Goal: Check status: Check status

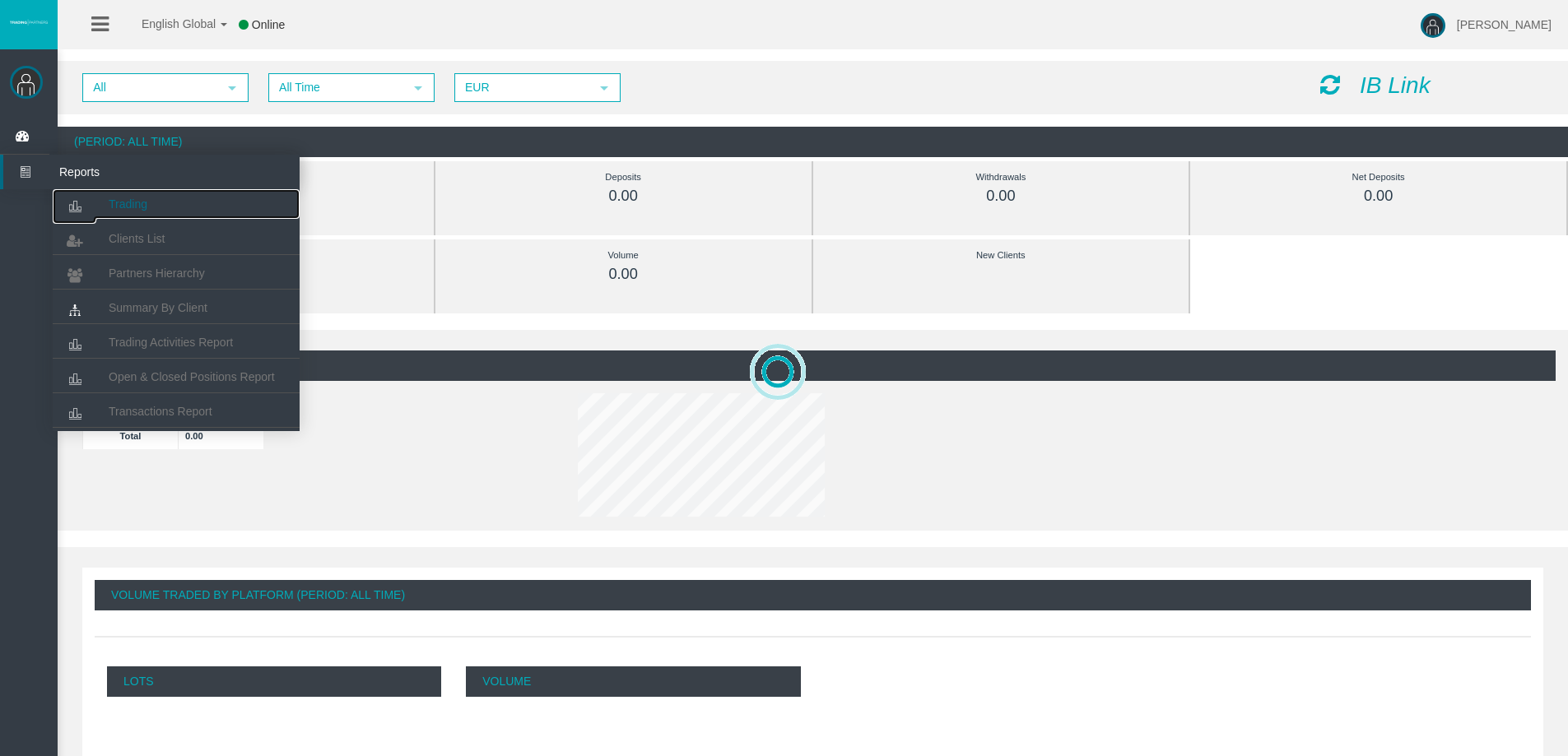
click at [101, 208] on link "Trading" at bounding box center [176, 204] width 247 height 30
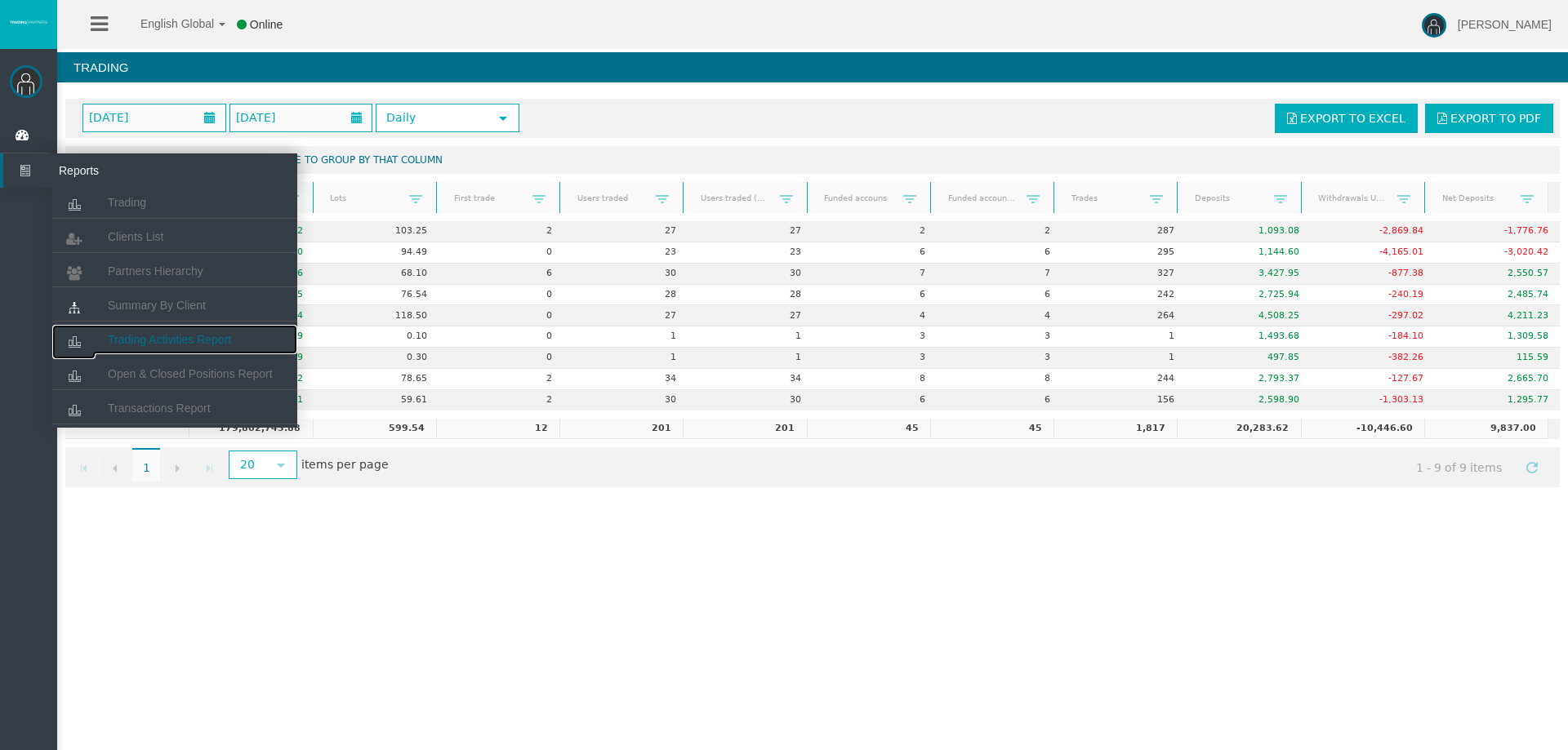
click at [174, 341] on span "Trading Activities Report" at bounding box center [170, 340] width 123 height 13
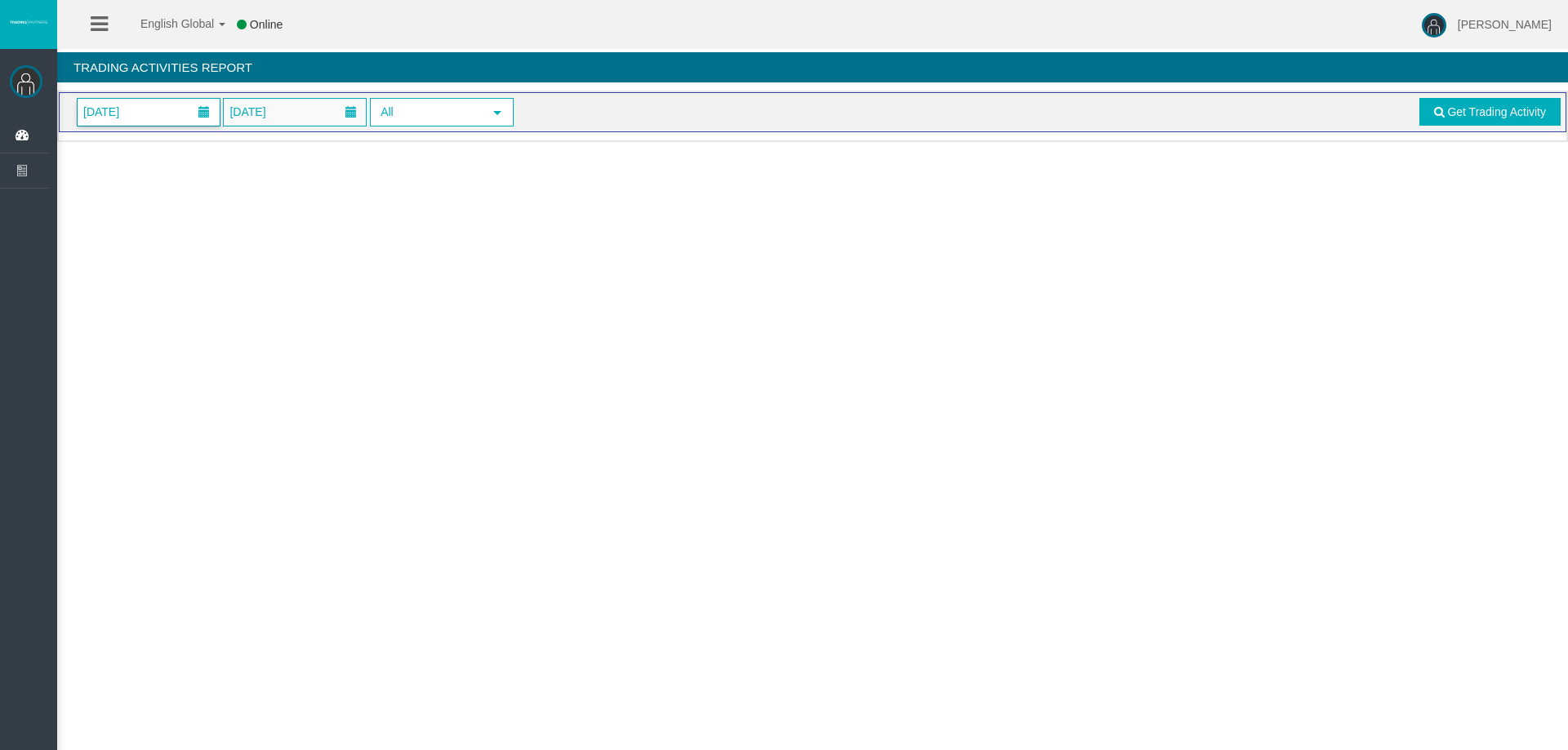
click at [146, 118] on span "[DATE]" at bounding box center [149, 113] width 143 height 27
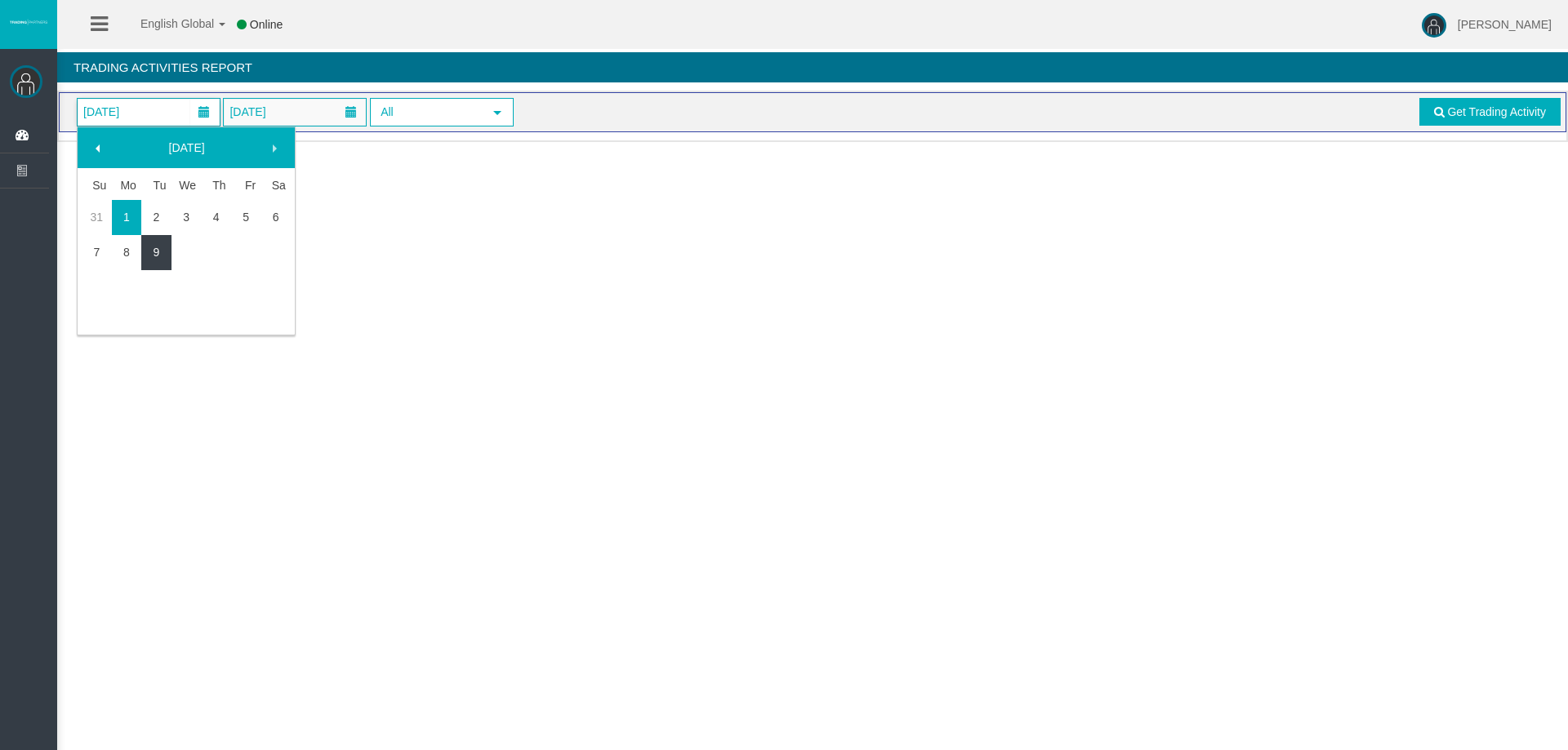
click at [164, 256] on link "9" at bounding box center [156, 252] width 30 height 30
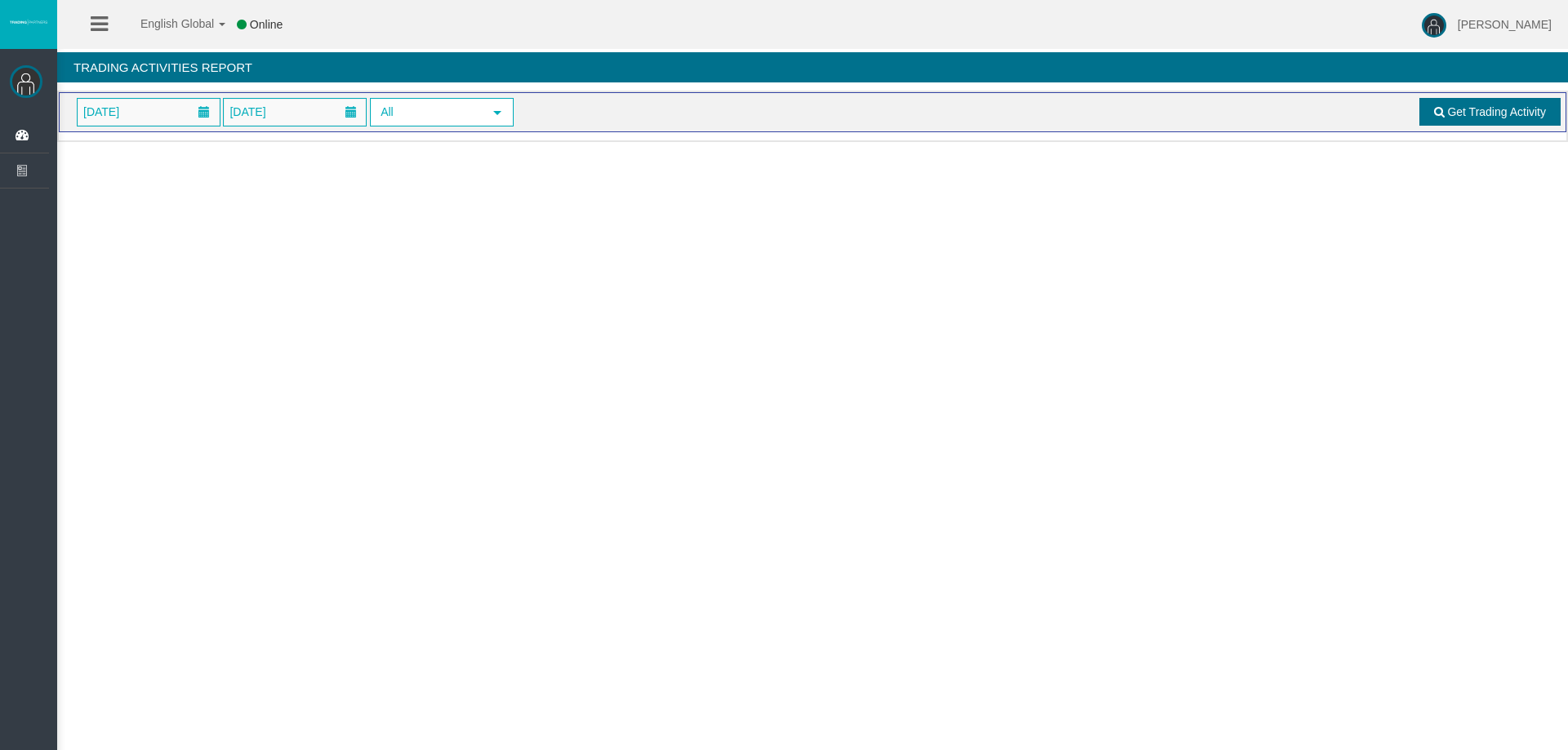
click at [1500, 116] on span "Get Trading Activity" at bounding box center [1497, 112] width 99 height 13
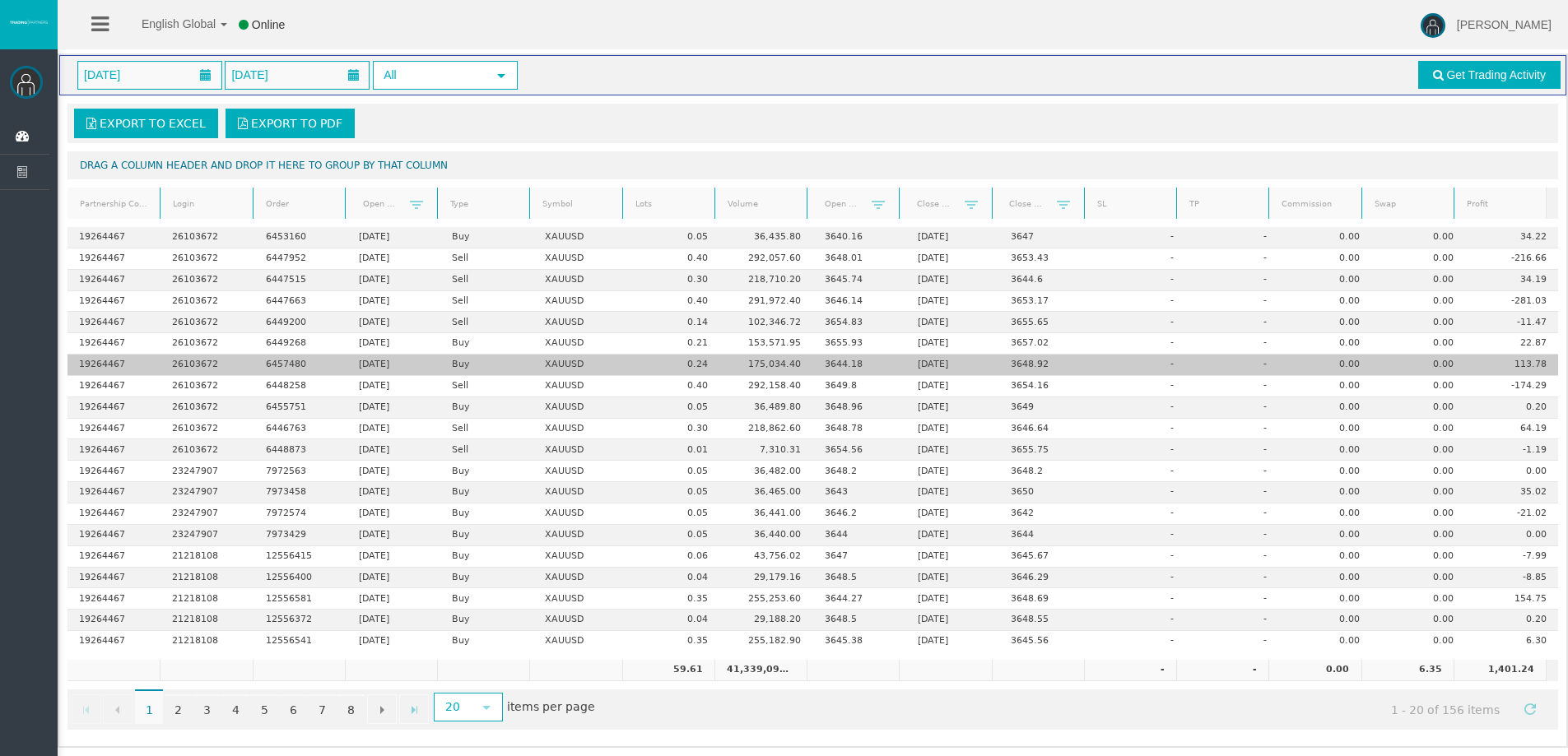
scroll to position [39, 0]
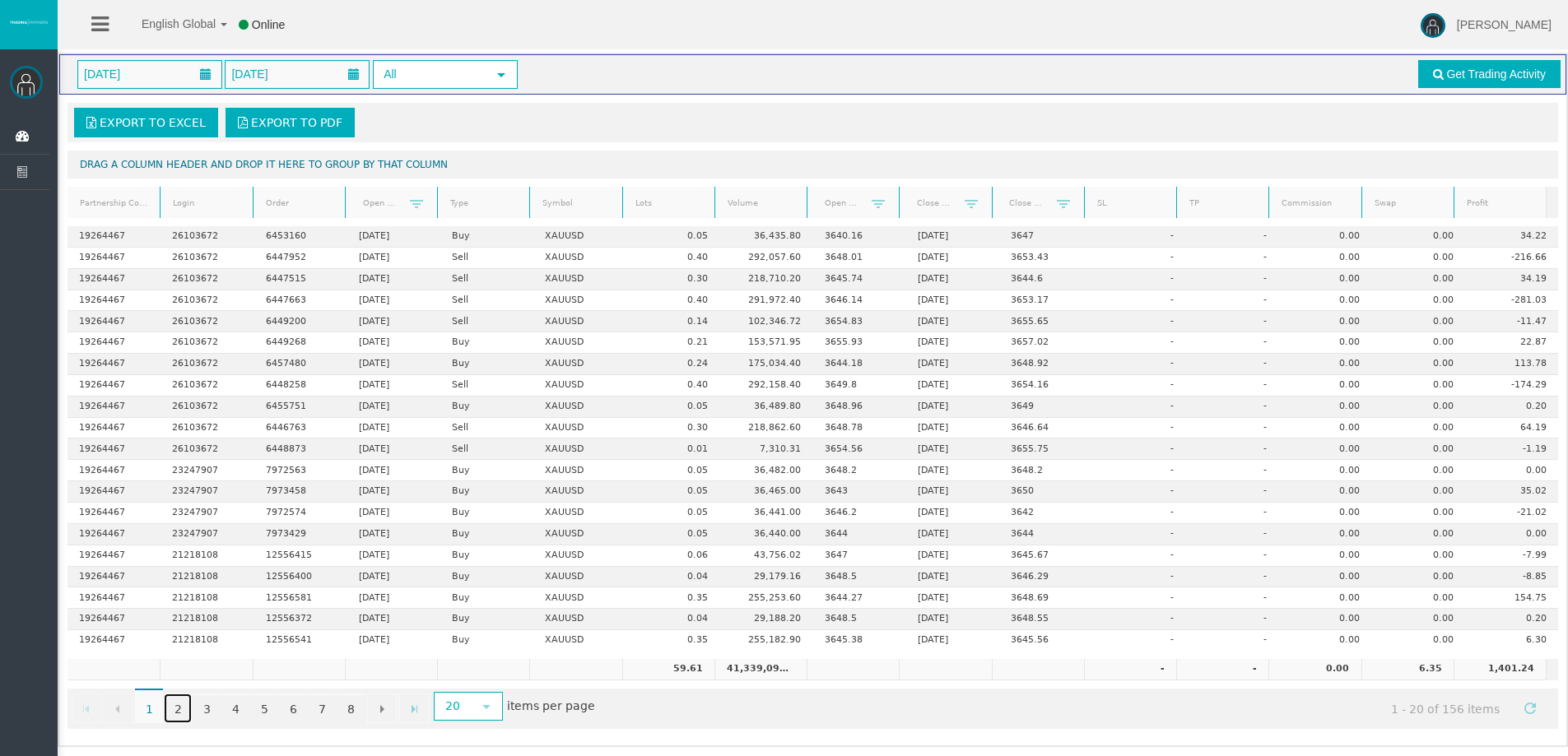
click at [184, 712] on link "2" at bounding box center [178, 708] width 28 height 30
click at [203, 717] on link "3" at bounding box center [206, 708] width 28 height 30
click at [237, 704] on link "4" at bounding box center [235, 708] width 28 height 30
click at [251, 703] on link "5" at bounding box center [264, 708] width 28 height 30
click at [272, 708] on span "5" at bounding box center [264, 707] width 28 height 35
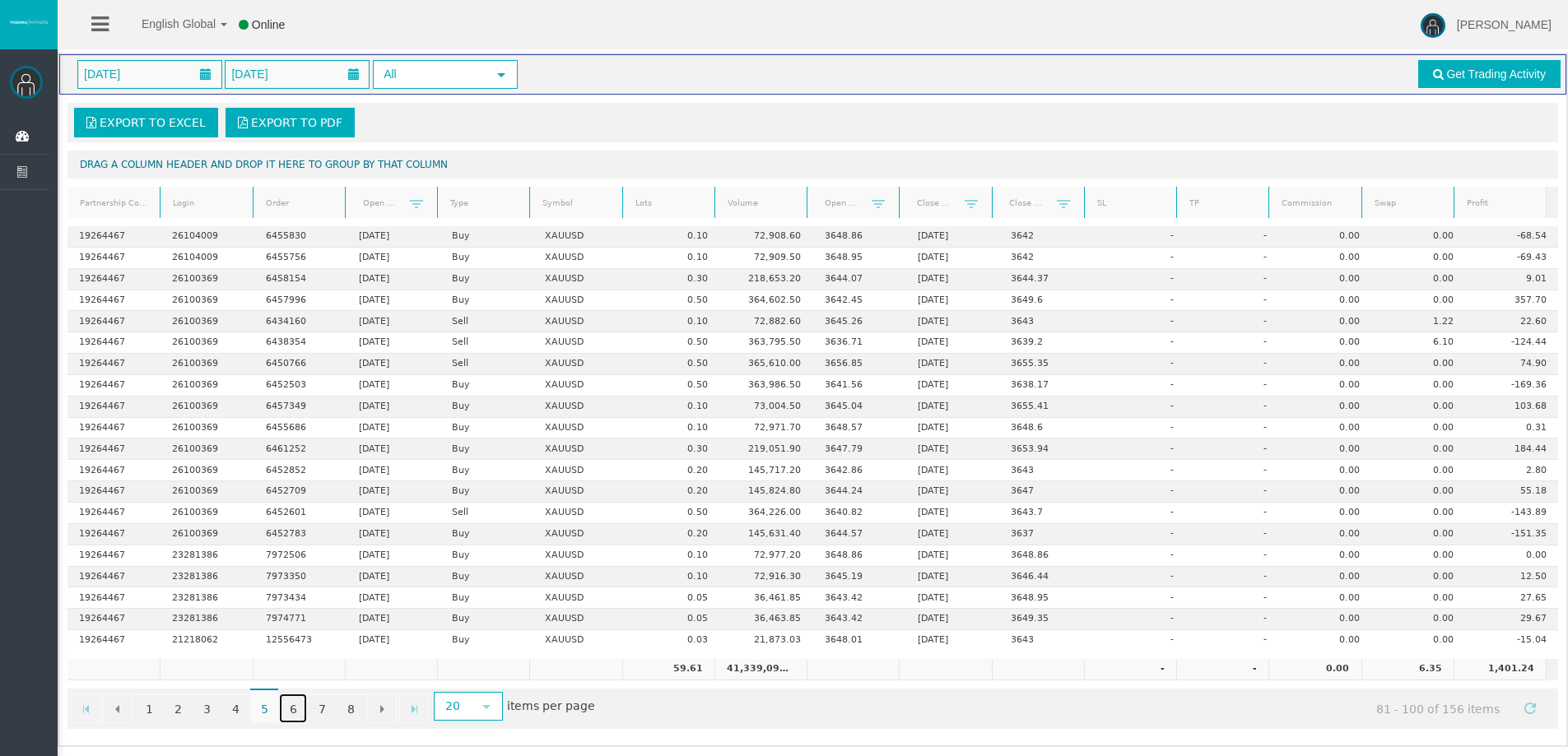
click at [298, 710] on link "6" at bounding box center [292, 708] width 28 height 30
click at [324, 707] on link "7" at bounding box center [321, 708] width 28 height 30
click at [289, 709] on link "6" at bounding box center [292, 708] width 28 height 30
click at [309, 707] on link "7" at bounding box center [321, 708] width 28 height 30
click at [349, 709] on link "8" at bounding box center [350, 708] width 28 height 30
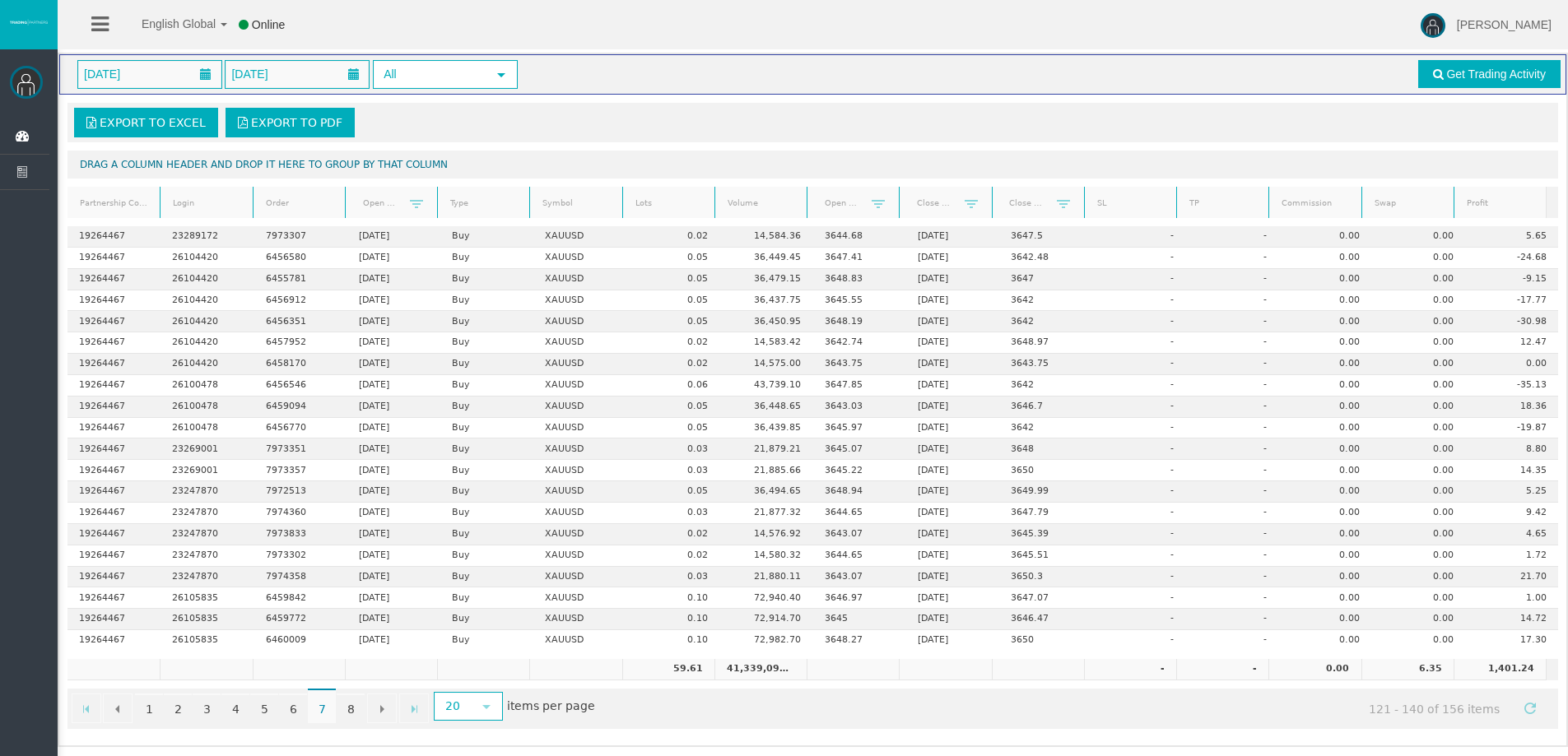
scroll to position [0, 0]
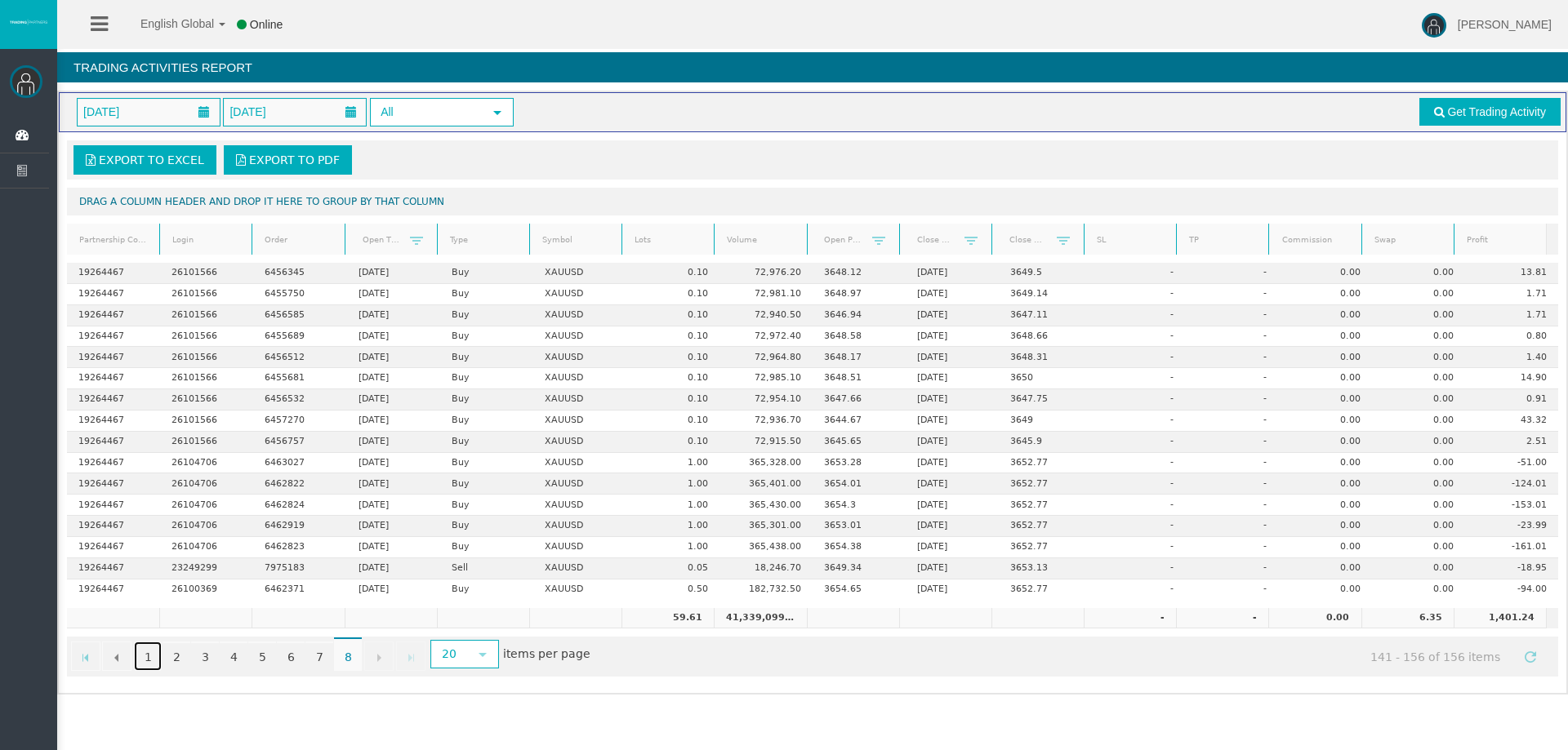
click at [149, 655] on link "1" at bounding box center [147, 657] width 28 height 30
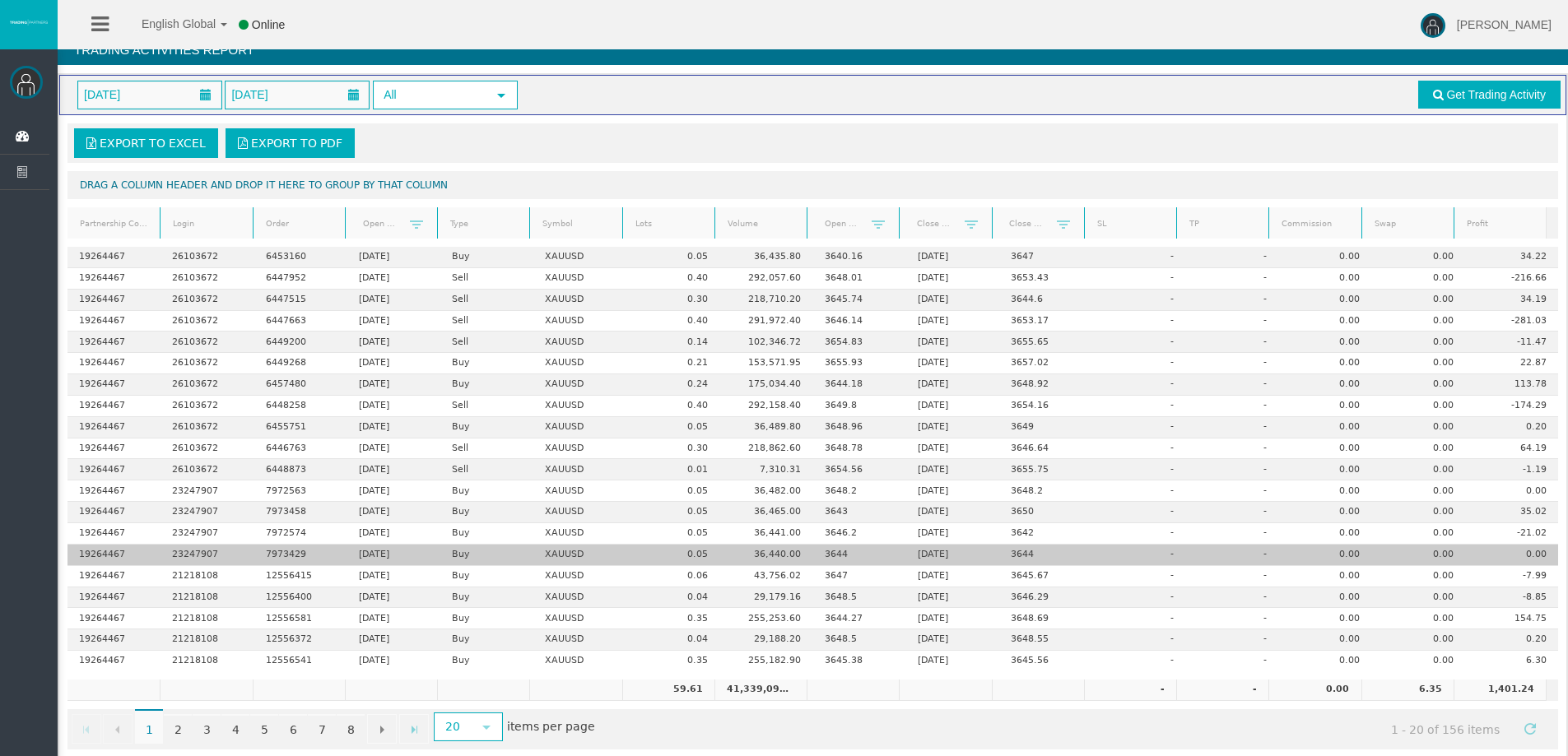
scroll to position [39, 0]
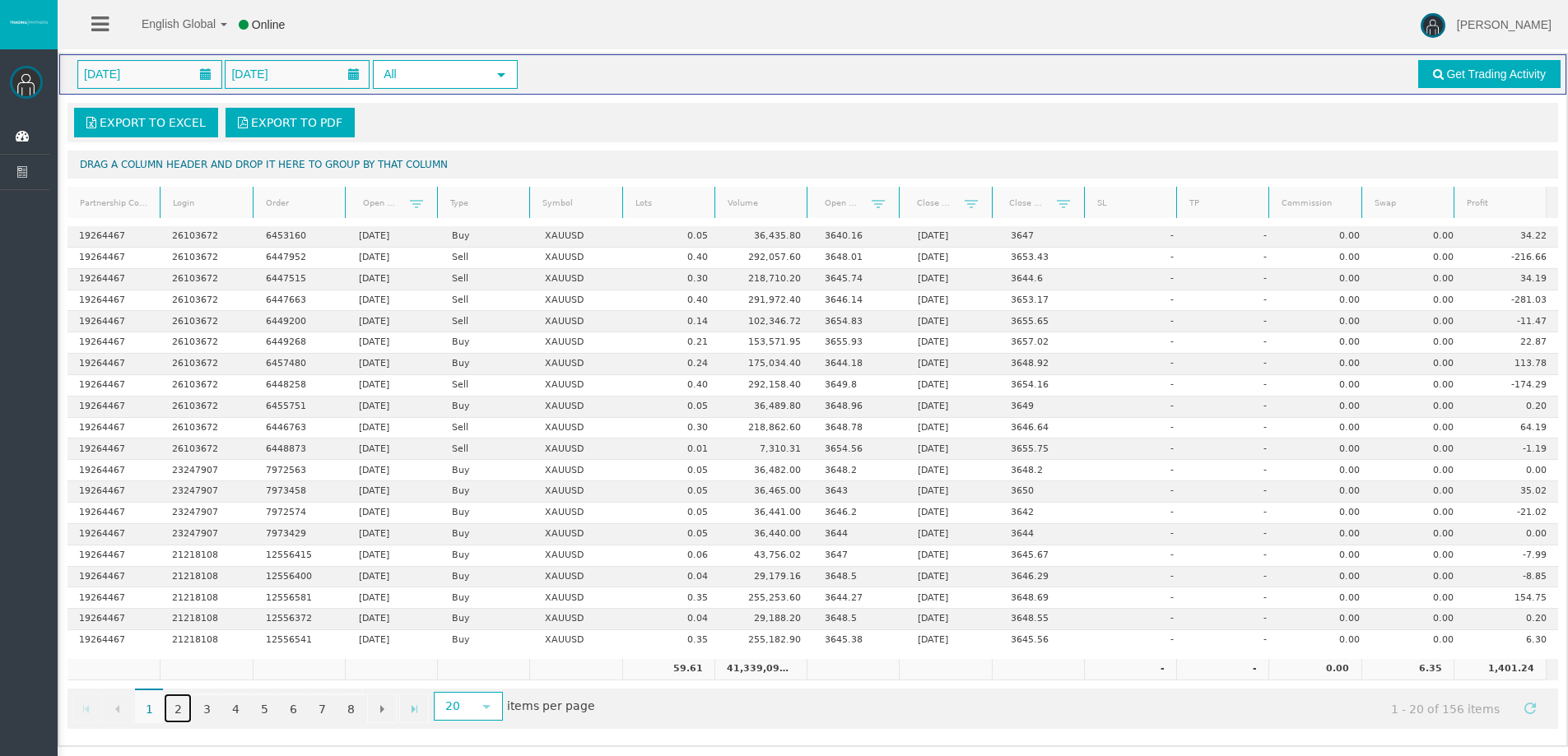
click at [170, 709] on link "2" at bounding box center [178, 708] width 28 height 30
click at [228, 707] on link "4" at bounding box center [235, 708] width 28 height 30
click at [266, 705] on link "5" at bounding box center [264, 708] width 28 height 30
click at [203, 709] on link "3" at bounding box center [206, 708] width 28 height 30
